Goal: Information Seeking & Learning: Find specific fact

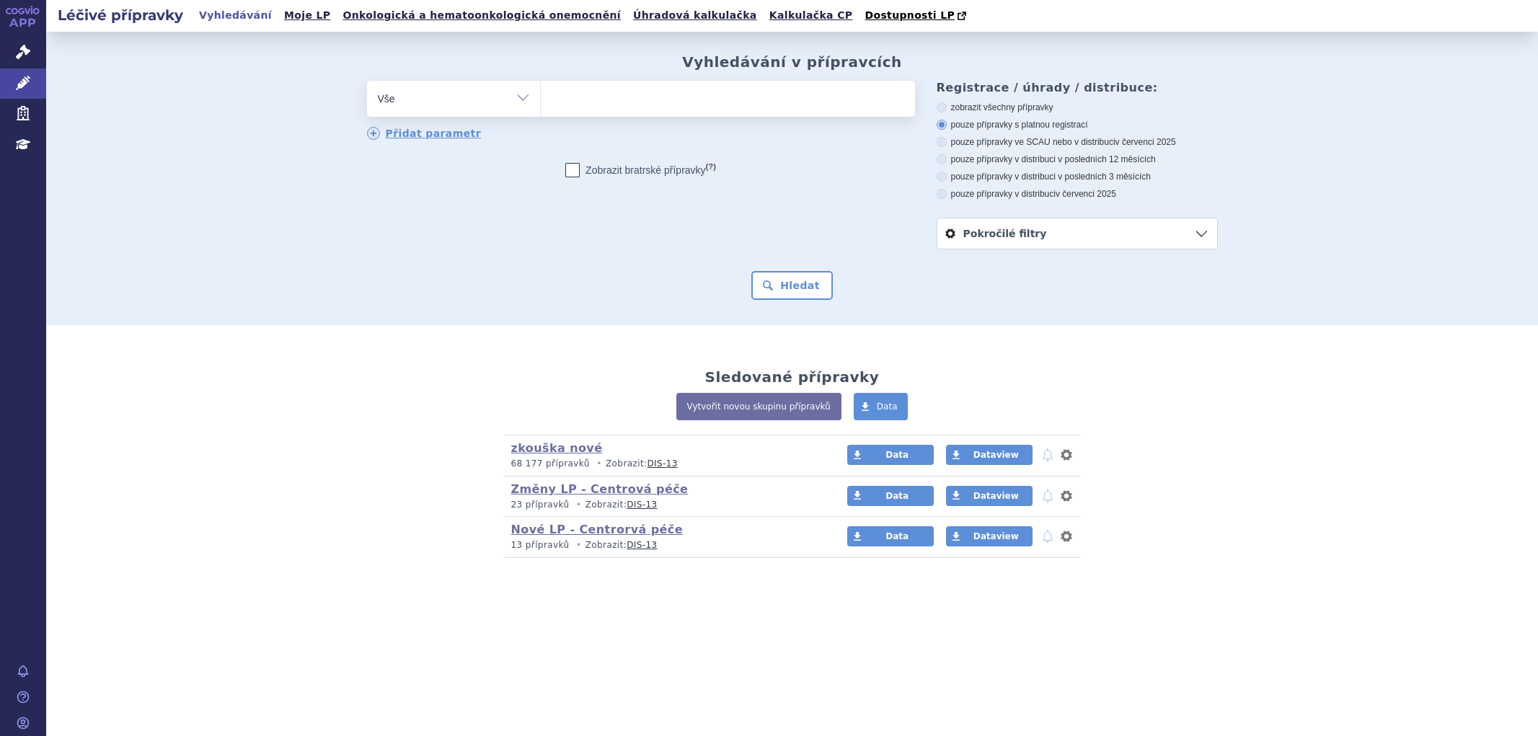
click at [650, 112] on span at bounding box center [728, 99] width 374 height 36
click at [541, 112] on select at bounding box center [540, 98] width 1 height 36
type input "fi"
type input "fils"
type input "filsu"
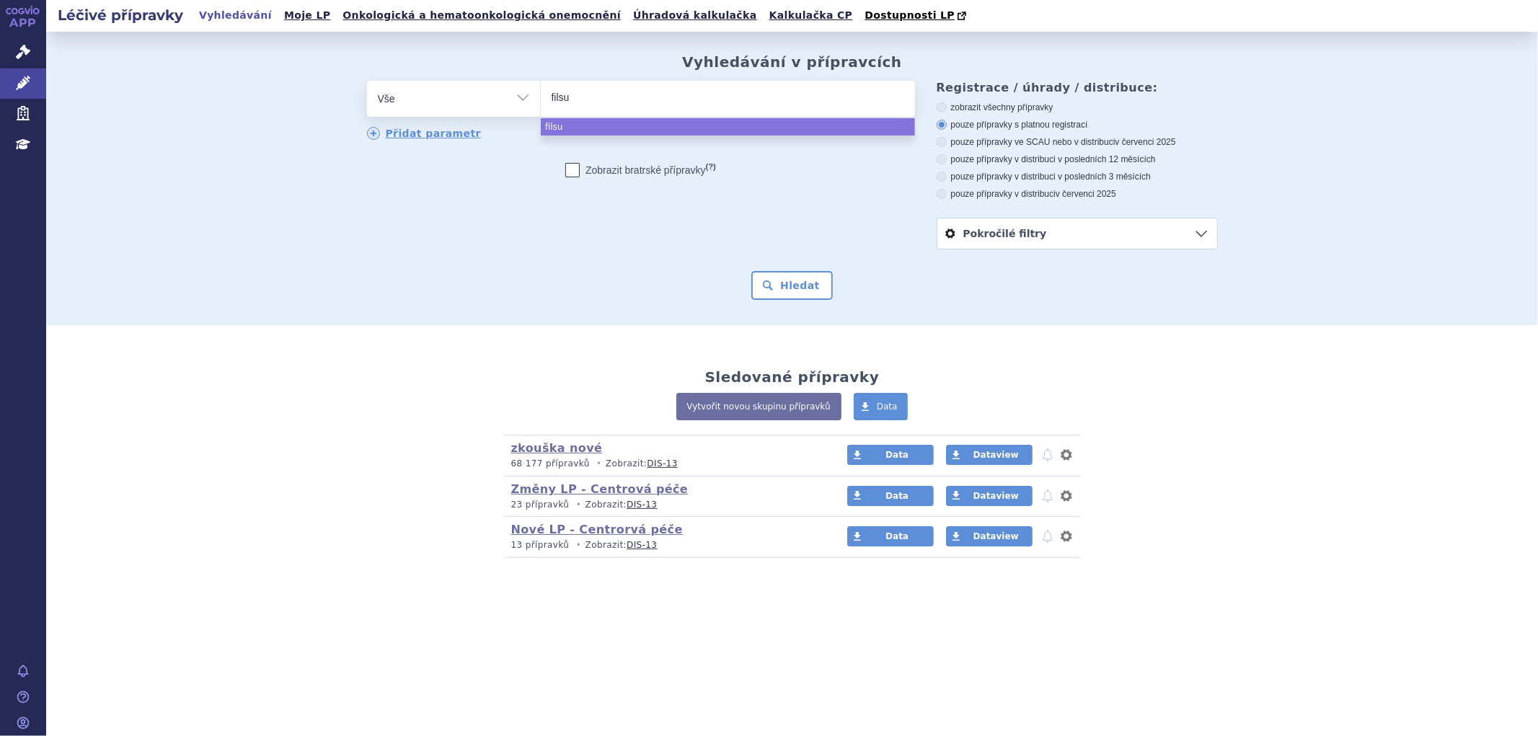
type input "filsuv"
type input "filsuve"
type input "filsuvez"
select select "filsuvez"
click at [808, 293] on button "Hledat" at bounding box center [791, 285] width 81 height 29
